Goal: Feedback & Contribution: Contribute content

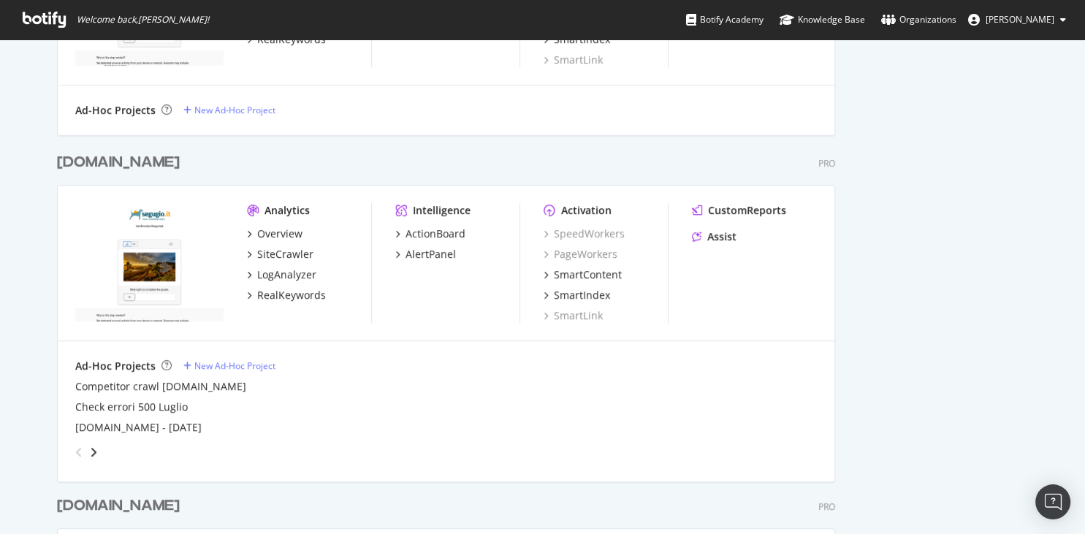
scroll to position [746, 0]
click at [275, 297] on div "RealKeywords" at bounding box center [291, 294] width 69 height 15
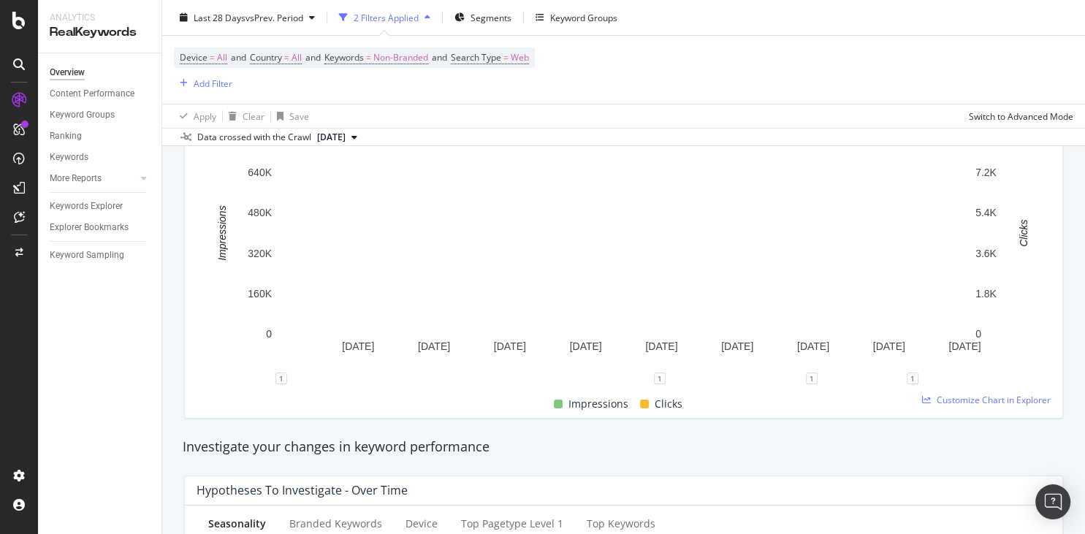
scroll to position [210, 0]
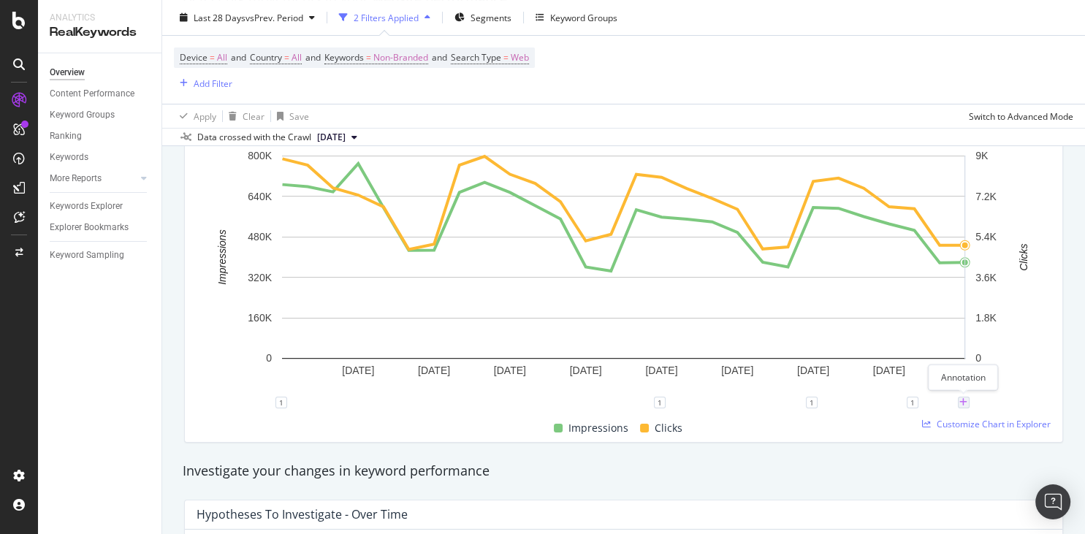
click at [963, 402] on icon "plus" at bounding box center [963, 402] width 8 height 9
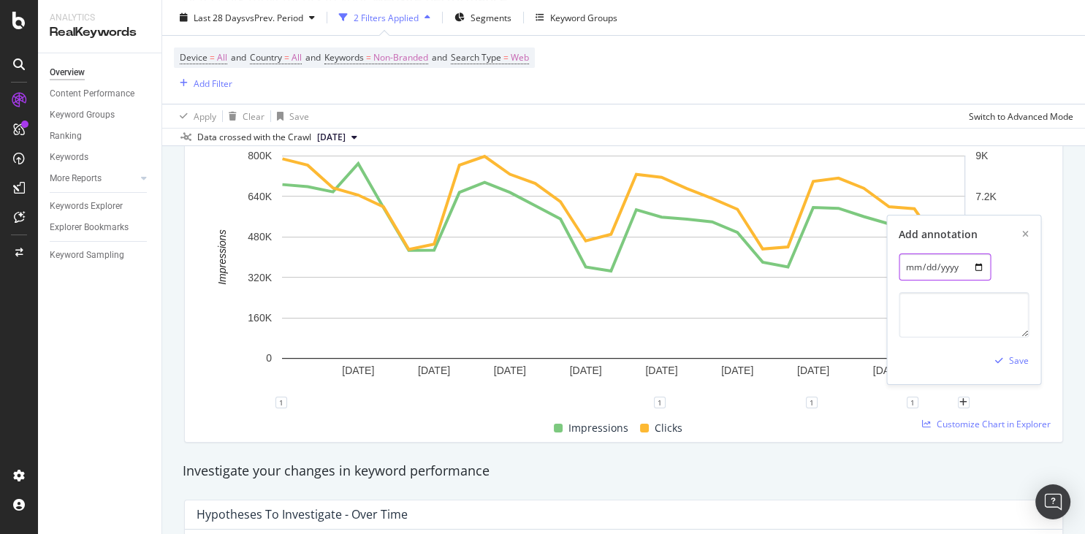
click at [973, 270] on input "[DATE]" at bounding box center [945, 267] width 92 height 27
type input "[DATE]"
click at [903, 305] on textarea at bounding box center [964, 314] width 130 height 45
type textarea "<"
paste textarea "le assicurazioni ciclomotore"
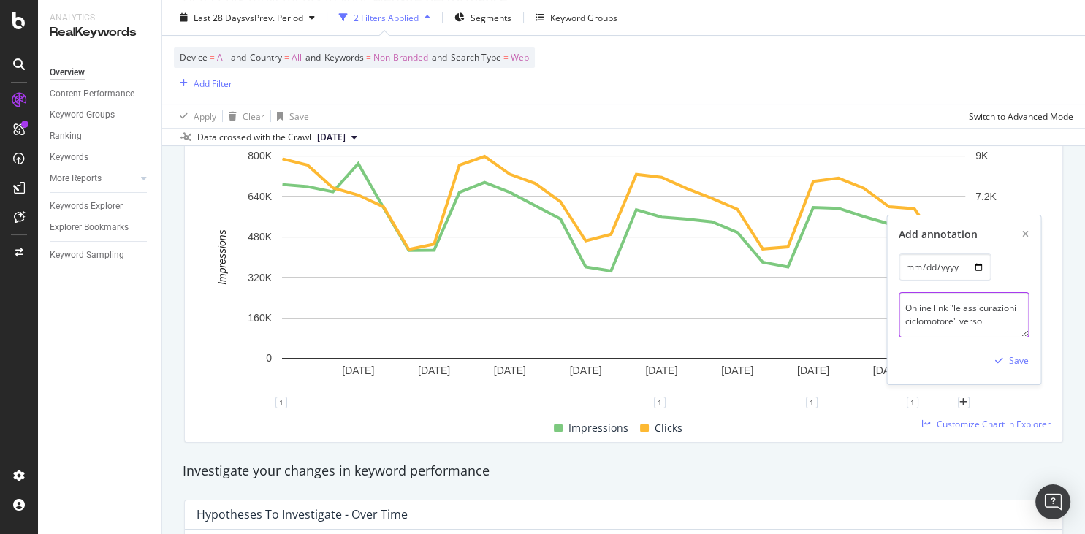
paste textarea "[URL][DOMAIN_NAME]"
type textarea "Online link "le assicurazioni ciclomotore" verso [URL][DOMAIN_NAME] e "[DOMAIN_…"
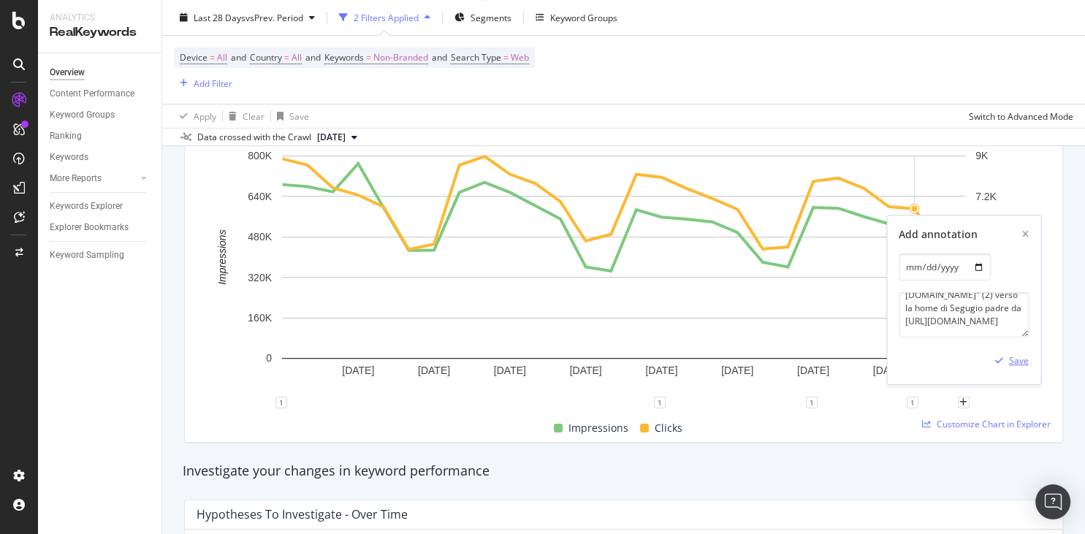
click at [1024, 358] on div "Save" at bounding box center [1019, 360] width 20 height 12
